Goal: Task Accomplishment & Management: Manage account settings

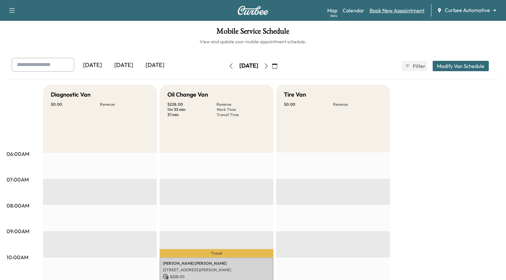
click at [383, 10] on link "Book New Appointment" at bounding box center [397, 11] width 55 height 8
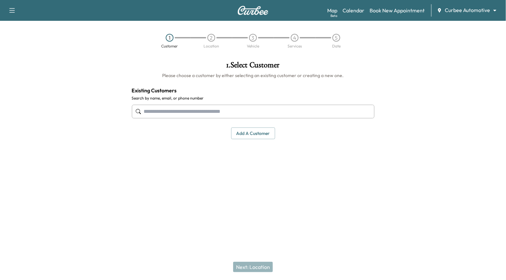
click at [247, 109] on input "text" at bounding box center [253, 112] width 243 height 14
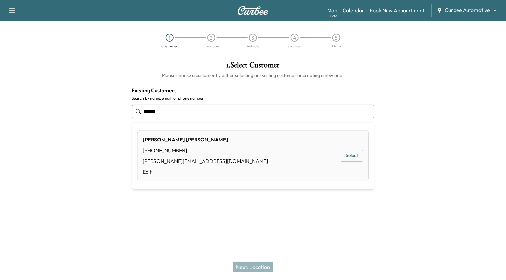
drag, startPoint x: 179, startPoint y: 153, endPoint x: 140, endPoint y: 151, distance: 39.1
click at [140, 151] on div "[PERSON_NAME] [PHONE_NUMBER] [PERSON_NAME][EMAIL_ADDRESS][DOMAIN_NAME] Edit Sel…" at bounding box center [253, 155] width 232 height 51
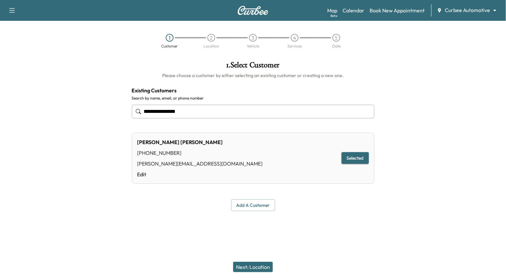
type input "**********"
drag, startPoint x: 137, startPoint y: 152, endPoint x: 174, endPoint y: 152, distance: 37.1
click at [174, 152] on div "[PHONE_NUMBER]" at bounding box center [199, 153] width 125 height 8
copy div "[PHONE_NUMBER]"
click at [452, 14] on body "**********" at bounding box center [253, 140] width 506 height 280
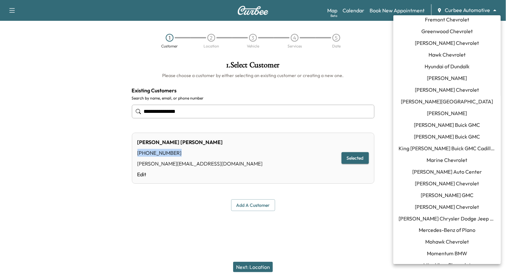
scroll to position [258, 0]
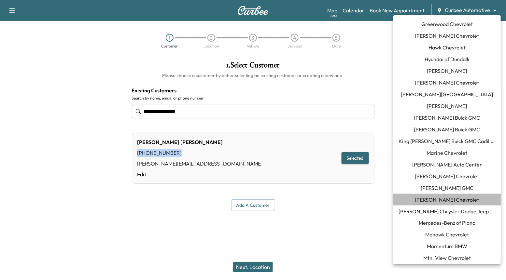
click at [459, 200] on span "[PERSON_NAME] Chevrolet" at bounding box center [447, 200] width 64 height 8
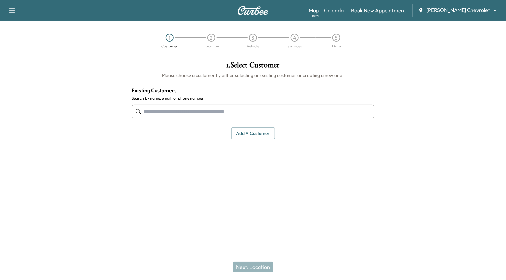
click at [401, 10] on link "Book New Appointment" at bounding box center [378, 11] width 55 height 8
click at [363, 8] on div "Map Beta Calendar Book New Appointment [PERSON_NAME] Chevrolet ******** ​" at bounding box center [405, 10] width 192 height 12
click at [346, 10] on link "Calendar" at bounding box center [335, 11] width 22 height 8
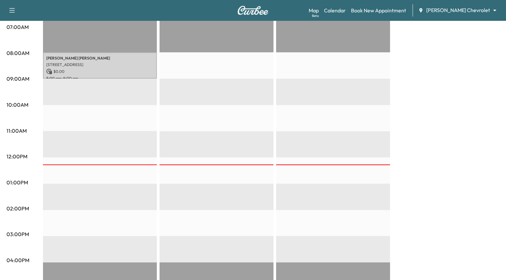
scroll to position [8, 0]
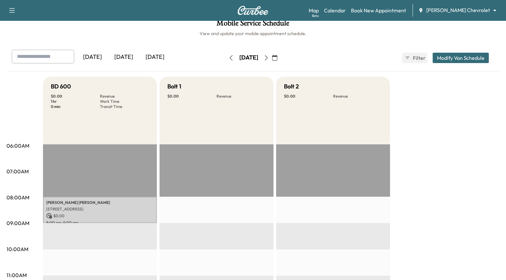
click at [226, 60] on button "button" at bounding box center [231, 58] width 11 height 10
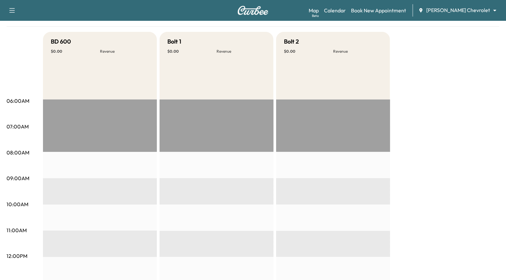
scroll to position [20, 0]
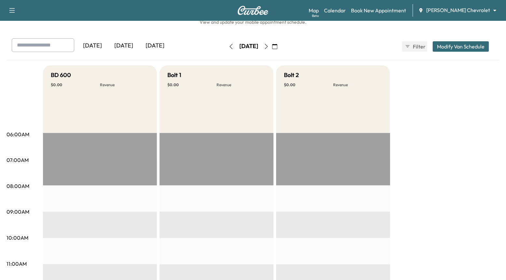
click at [229, 47] on icon "button" at bounding box center [231, 46] width 5 height 5
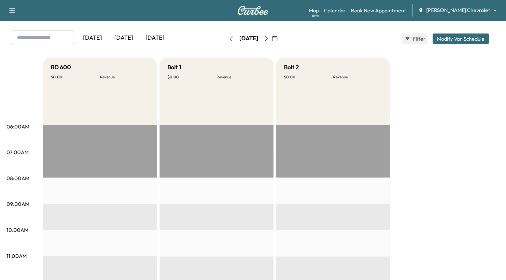
scroll to position [4, 0]
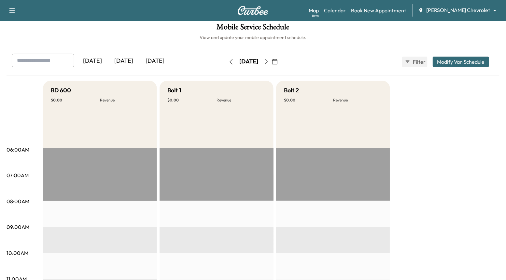
click at [229, 60] on icon "button" at bounding box center [231, 61] width 5 height 5
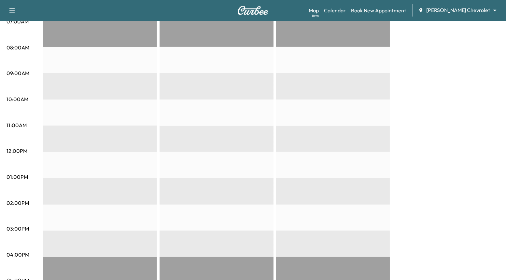
scroll to position [39, 0]
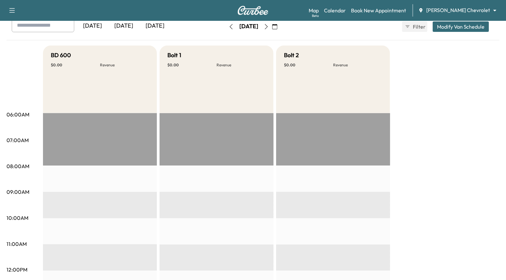
click at [226, 29] on button "button" at bounding box center [231, 26] width 11 height 10
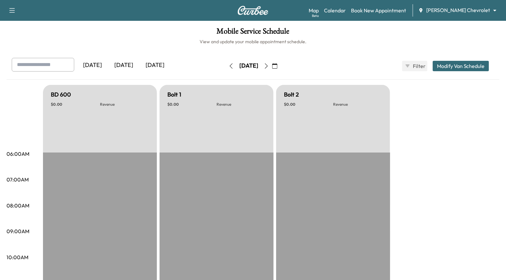
click at [226, 73] on div "[DATE] September 2025 S M T W T F S 31 1 2 3 4 5 6 7 8 9 10 11 12 13 14 15 16 1…" at bounding box center [253, 66] width 55 height 21
click at [230, 64] on icon "button" at bounding box center [231, 65] width 3 height 5
click at [226, 64] on button "button" at bounding box center [231, 66] width 11 height 10
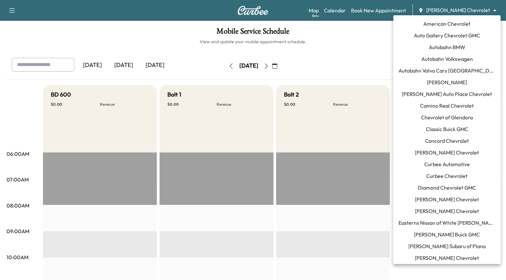
click at [479, 12] on body "Support Log Out Map Beta Calendar Book New Appointment [PERSON_NAME] Chevrolet …" at bounding box center [253, 140] width 506 height 280
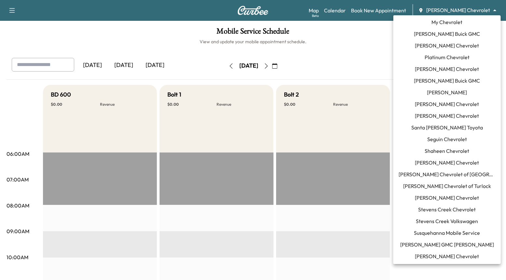
scroll to position [529, 0]
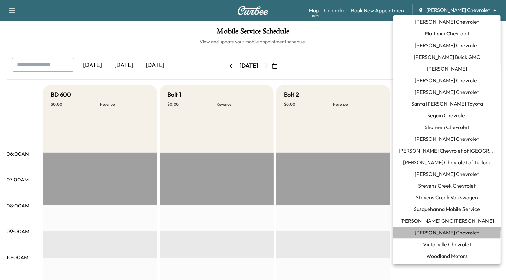
click at [465, 228] on li "[PERSON_NAME] Chevrolet" at bounding box center [446, 233] width 107 height 12
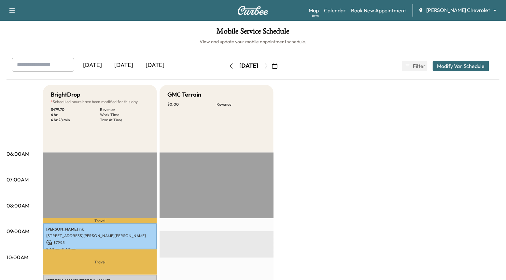
click at [319, 8] on link "Map Beta" at bounding box center [314, 11] width 10 height 8
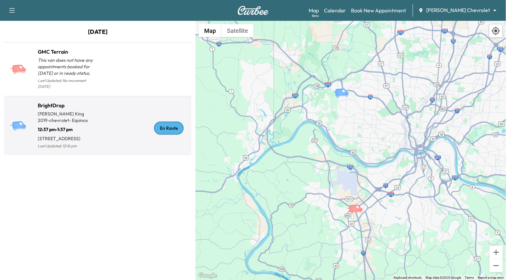
click at [134, 153] on div "BrightDrop [PERSON_NAME] 2019 - chevrolet - Equinox 12:37 pm - 1:37 pm [STREET_…" at bounding box center [97, 126] width 185 height 54
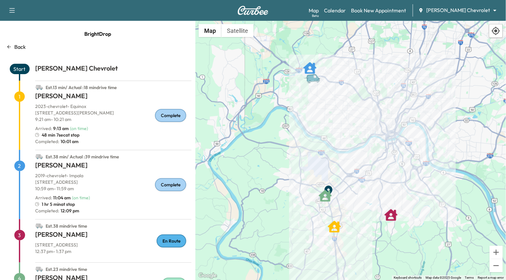
scroll to position [60, 0]
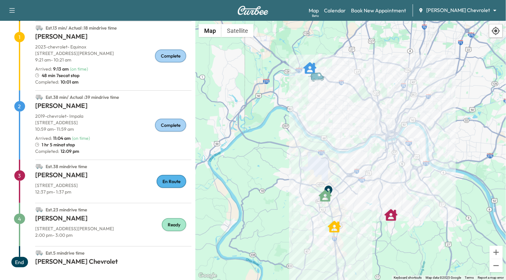
click at [465, 8] on body "Support Log Out Map Beta Calendar Book New Appointment [PERSON_NAME] Chevrolet …" at bounding box center [253, 140] width 506 height 280
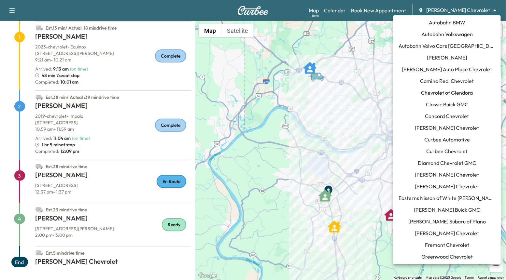
scroll to position [29, 0]
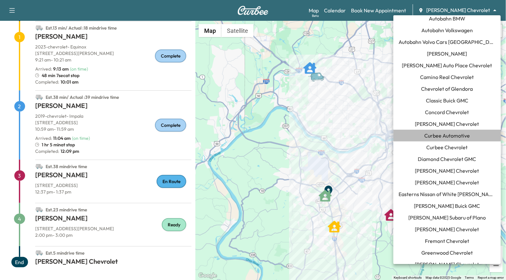
click at [452, 134] on span "Curbee Automotive" at bounding box center [447, 136] width 46 height 8
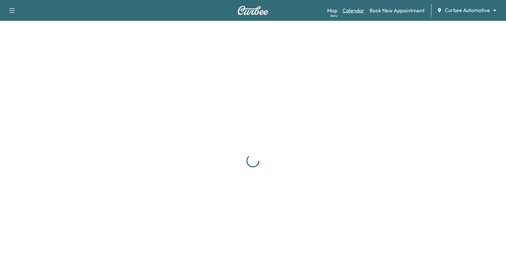
click at [352, 10] on link "Calendar" at bounding box center [354, 11] width 22 height 8
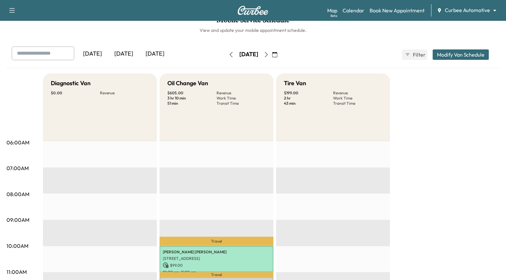
scroll to position [3, 0]
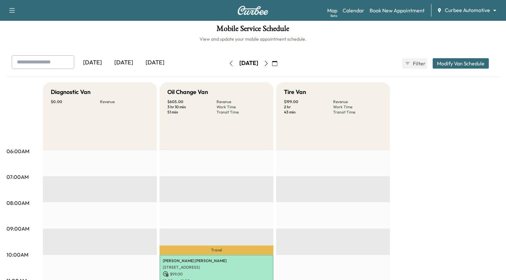
click at [464, 57] on div "[DATE] [DATE] [DATE] [DATE] September 2025 S M T W T F S 31 1 2 3 4 5 6 7 8 9 1…" at bounding box center [253, 63] width 493 height 16
click at [462, 62] on button "Modify Van Schedule" at bounding box center [461, 63] width 56 height 10
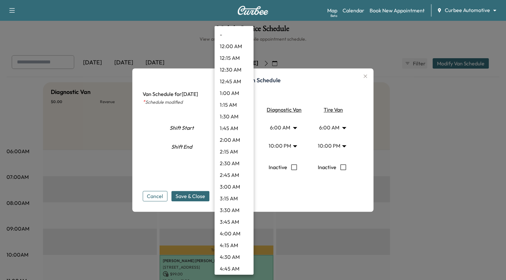
click at [241, 125] on body "Support Log Out Map Beta Calendar Book New Appointment Curbee Automotive ******…" at bounding box center [253, 137] width 506 height 280
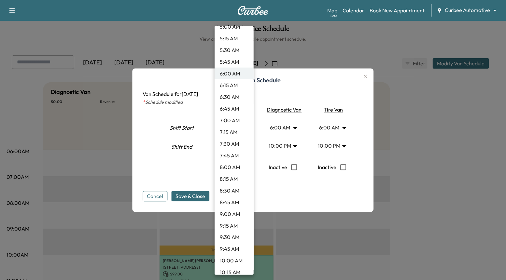
scroll to position [255, 0]
click at [234, 165] on li "8:00 AM" at bounding box center [234, 167] width 39 height 12
type input "*"
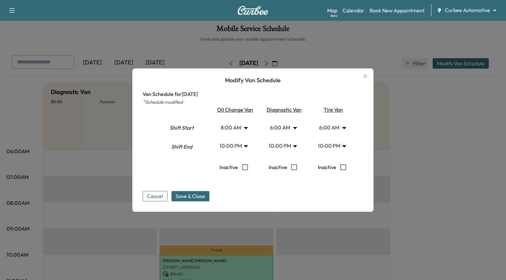
click at [238, 148] on body "Support Log Out Map Beta Calendar Book New Appointment Curbee Automotive ******…" at bounding box center [253, 137] width 506 height 280
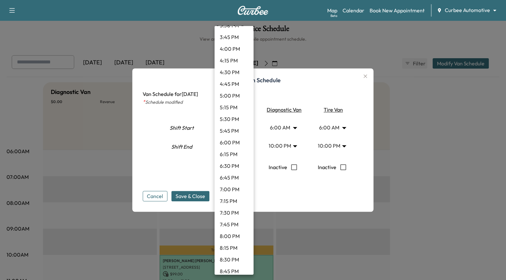
scroll to position [734, 0]
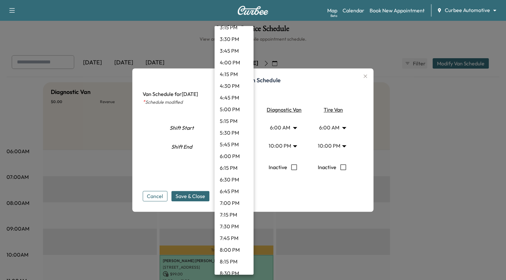
click at [229, 62] on li "4:00 PM" at bounding box center [234, 63] width 39 height 12
type input "**"
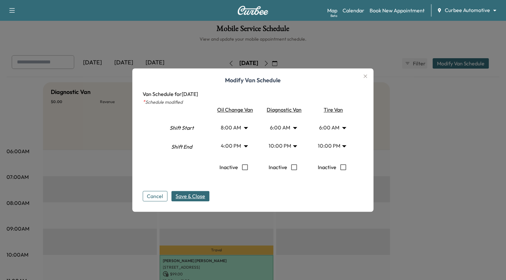
click at [193, 198] on span "Save & Close" at bounding box center [191, 196] width 30 height 8
